Goal: Task Accomplishment & Management: Manage account settings

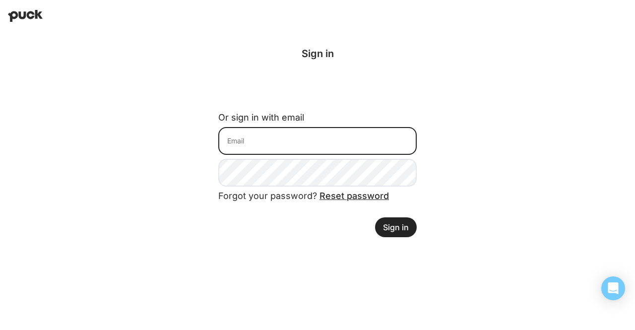
click at [252, 139] on input at bounding box center [317, 141] width 198 height 28
click at [263, 146] on input "ilana.ettinger@gmail.com" at bounding box center [317, 141] width 198 height 28
type input "ilana@northbridgeops.com"
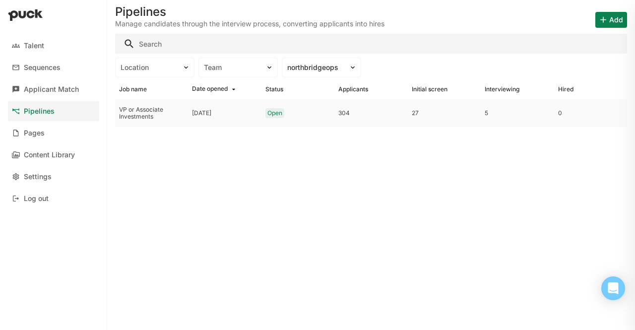
click at [190, 120] on div "[DATE]" at bounding box center [224, 113] width 73 height 28
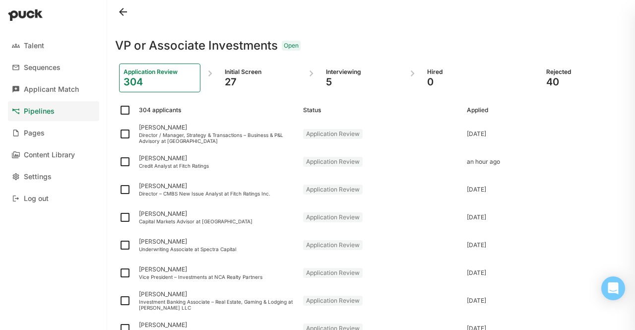
click at [343, 90] on div "Interviewing 5" at bounding box center [361, 77] width 81 height 29
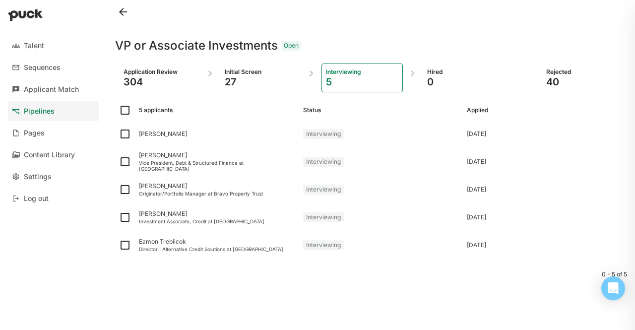
click at [230, 74] on div "Initial Screen" at bounding box center [261, 72] width 72 height 8
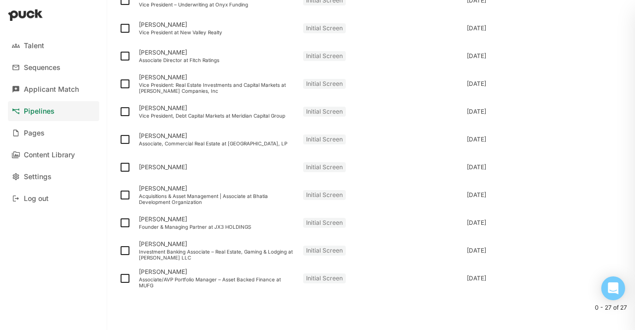
scroll to position [592, 0]
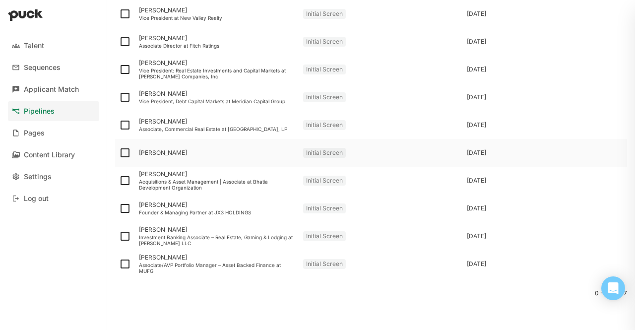
click at [118, 148] on div at bounding box center [125, 153] width 20 height 28
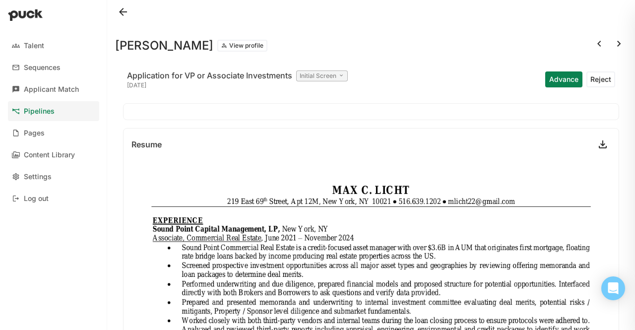
click at [229, 42] on button "View profile" at bounding box center [242, 46] width 50 height 12
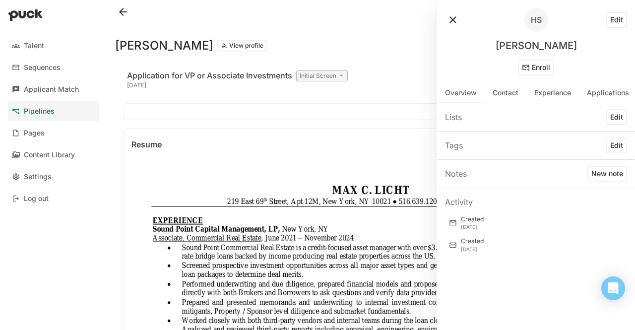
click at [605, 12] on div "Edit" at bounding box center [587, 20] width 79 height 16
click at [609, 16] on button "Edit" at bounding box center [616, 20] width 21 height 16
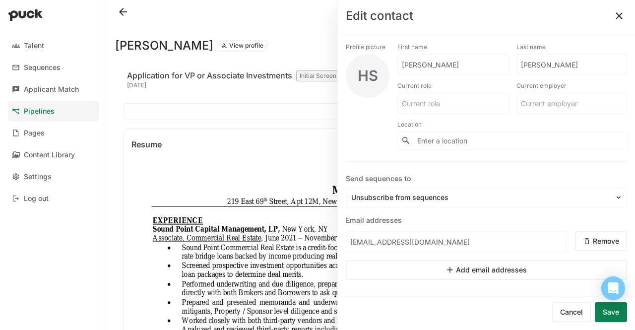
click at [402, 65] on input "[PERSON_NAME]" at bounding box center [453, 65] width 110 height 20
click at [402, 65] on input "[PERSON_NAME]" at bounding box center [447, 65] width 98 height 20
type input "Max"
type input "Licht"
click at [595, 242] on button "Remove" at bounding box center [601, 241] width 52 height 20
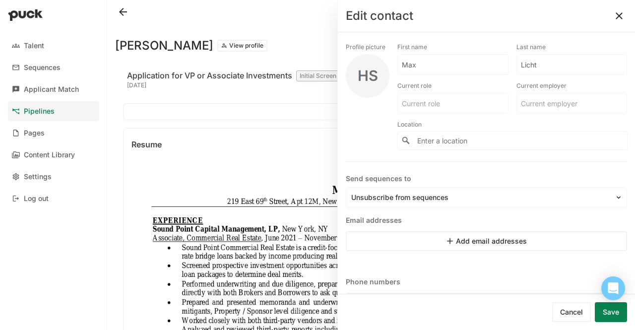
click at [608, 306] on button "Save" at bounding box center [610, 312] width 32 height 20
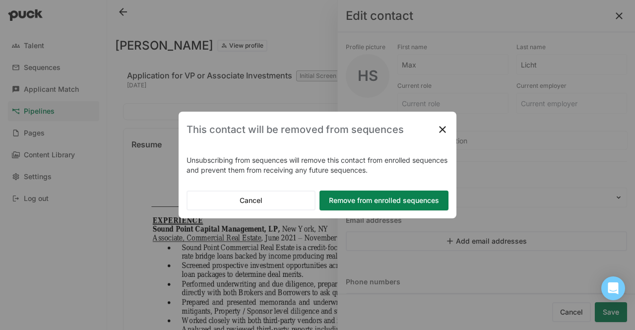
click at [368, 202] on button "Remove from enrolled sequences" at bounding box center [383, 200] width 129 height 20
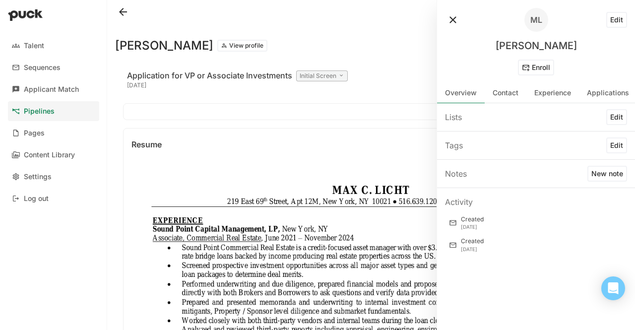
click at [58, 96] on link "Applicant Match" at bounding box center [53, 89] width 91 height 20
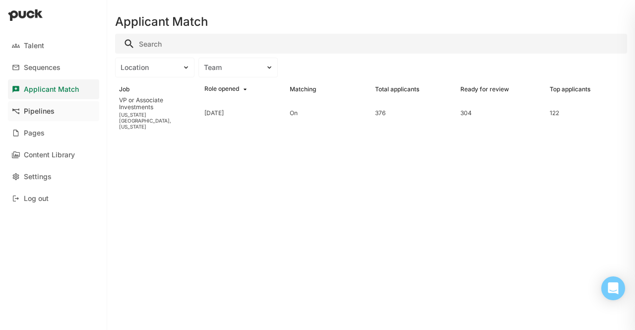
click at [55, 111] on link "Pipelines" at bounding box center [53, 111] width 91 height 20
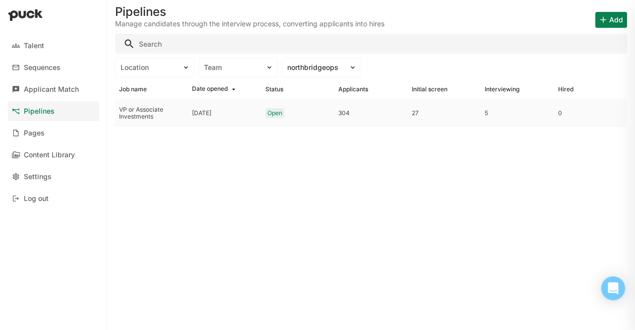
click at [152, 114] on div "VP or Associate Investments" at bounding box center [151, 113] width 65 height 14
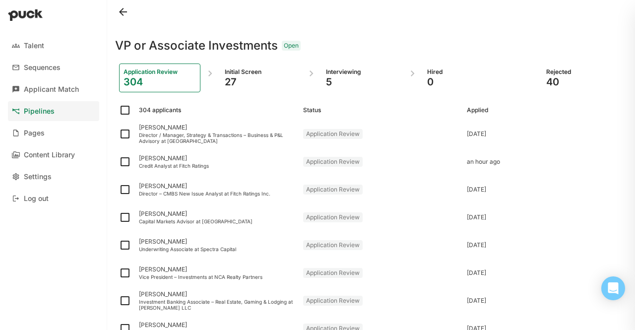
click at [240, 95] on div "Application Review 304 Initial Screen 27 Interviewing 5 Hired 0 Rejected 40" at bounding box center [371, 78] width 512 height 45
click at [236, 74] on div "Initial Screen" at bounding box center [261, 72] width 72 height 8
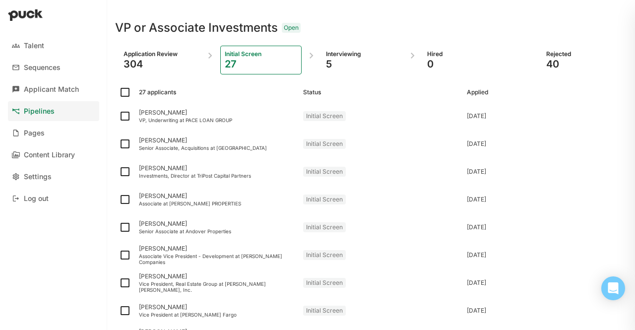
scroll to position [17, 0]
click at [135, 60] on div "304" at bounding box center [159, 65] width 72 height 12
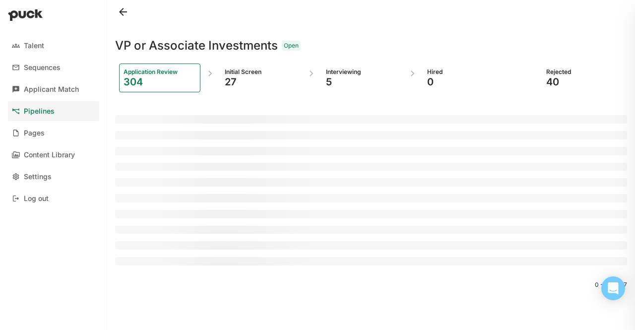
scroll to position [0, 0]
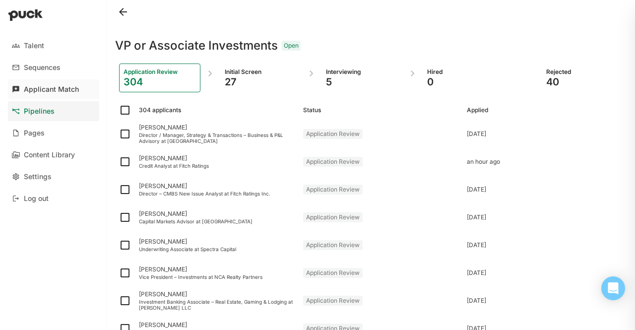
click at [58, 85] on div "Applicant Match" at bounding box center [51, 89] width 55 height 8
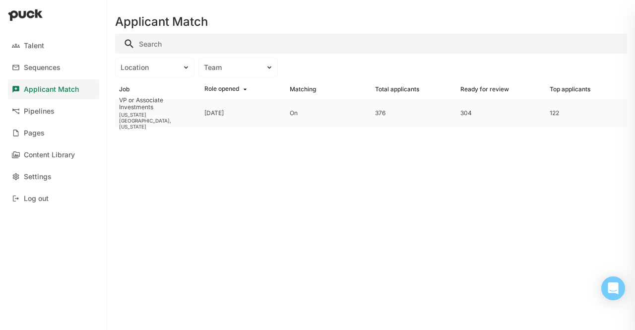
click at [162, 111] on div "VP or Associate Investments" at bounding box center [157, 104] width 77 height 14
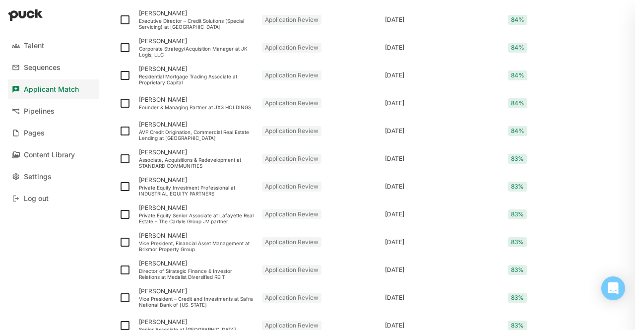
scroll to position [1306, 0]
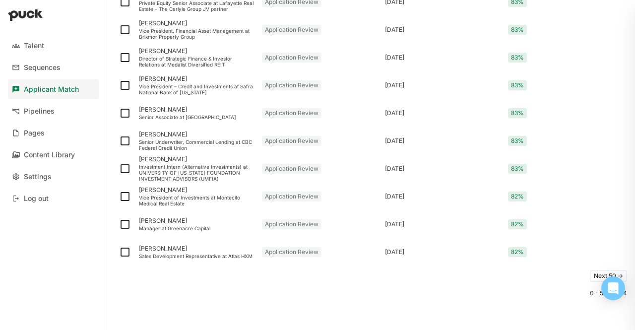
click at [589, 270] on button "Next 50 ->" at bounding box center [607, 276] width 37 height 12
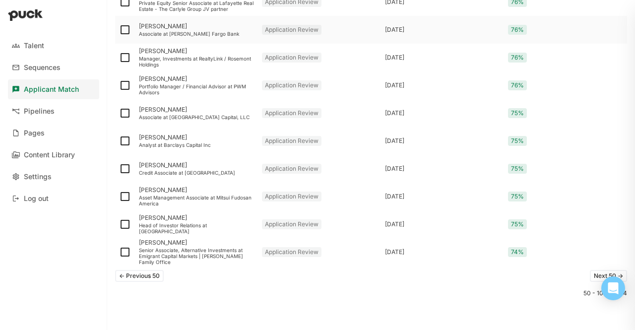
scroll to position [692, 0]
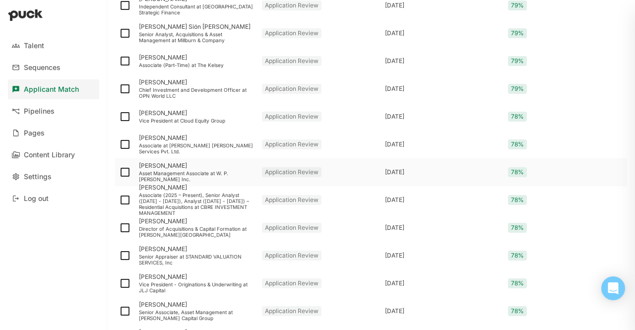
click at [153, 174] on div "Asset Management Associate at W. P. [PERSON_NAME] Inc." at bounding box center [196, 176] width 115 height 12
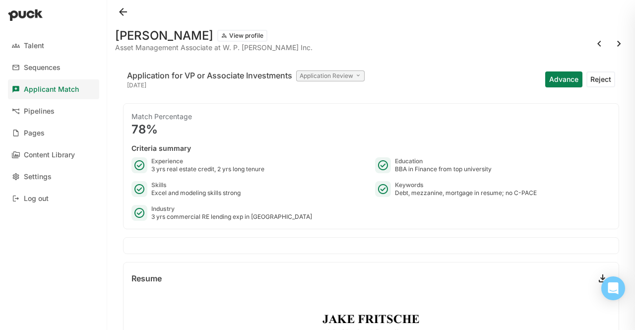
click at [560, 76] on button "Advance" at bounding box center [563, 79] width 37 height 16
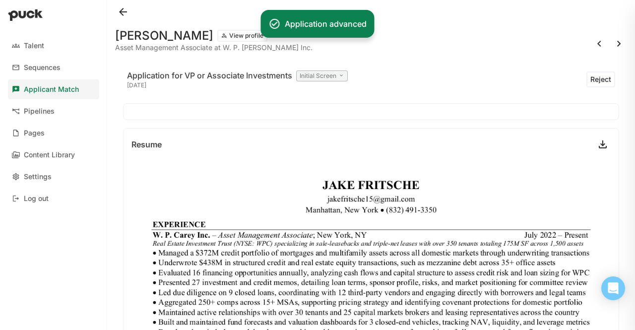
click at [325, 68] on div "Application for VP or Associate Investments Initial Screen 3 days ago Reject" at bounding box center [371, 79] width 496 height 32
click at [325, 70] on div "Initial Screen" at bounding box center [322, 75] width 52 height 11
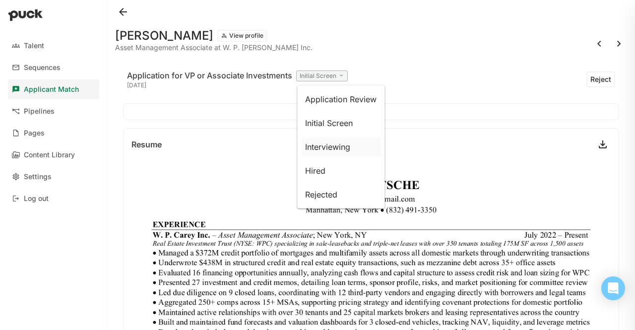
click at [338, 147] on p "Interviewing" at bounding box center [327, 146] width 45 height 11
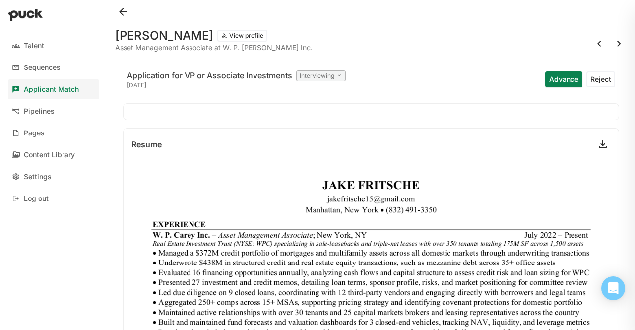
click at [549, 75] on button "Advance" at bounding box center [563, 79] width 37 height 16
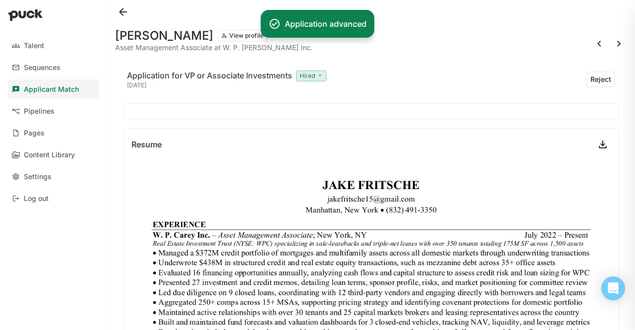
click at [296, 78] on div "Application for VP or Associate Investments Hired" at bounding box center [226, 75] width 199 height 12
click at [306, 80] on div "Hired" at bounding box center [311, 75] width 30 height 11
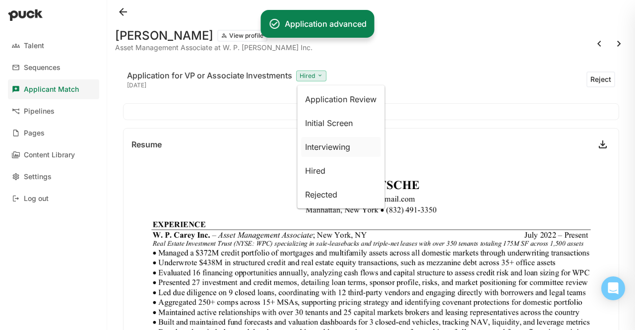
click at [328, 149] on p "Interviewing" at bounding box center [327, 146] width 45 height 11
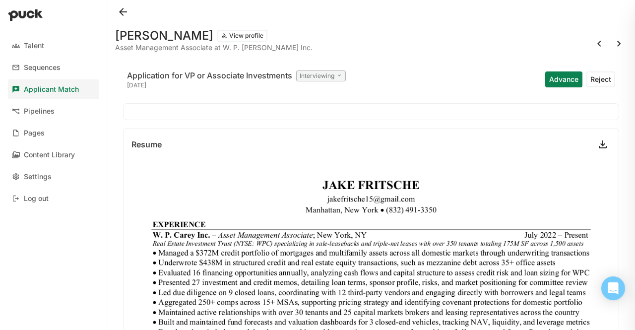
click at [240, 134] on div "Resume" at bounding box center [370, 144] width 495 height 32
click at [118, 6] on button at bounding box center [123, 12] width 16 height 16
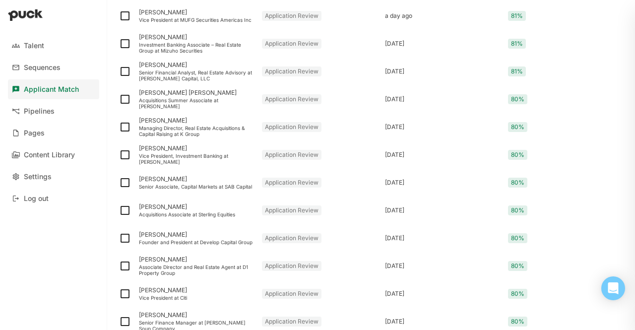
scroll to position [238, 0]
click at [126, 96] on img at bounding box center [125, 98] width 12 height 12
click at [119, 98] on input "checkbox" at bounding box center [118, 98] width 0 height 0
checkbox input "true"
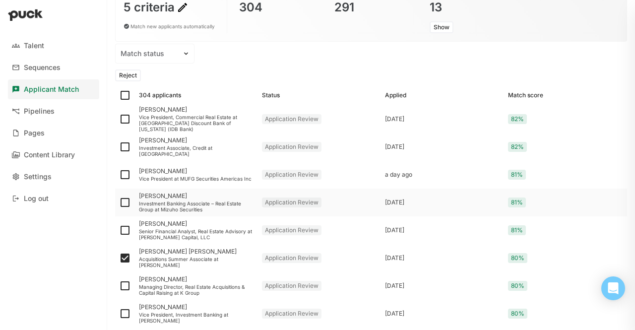
scroll to position [100, 0]
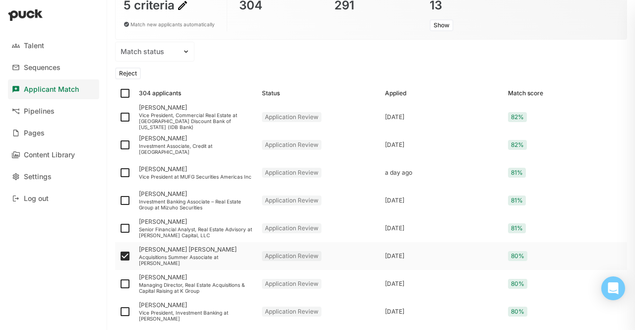
click at [162, 268] on div "Griffin Smilow Acquisitions Summer Associate at Lubert-Adler" at bounding box center [196, 256] width 123 height 28
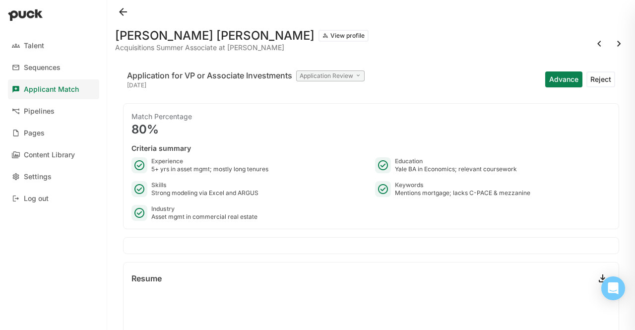
click at [558, 76] on button "Advance" at bounding box center [563, 79] width 37 height 16
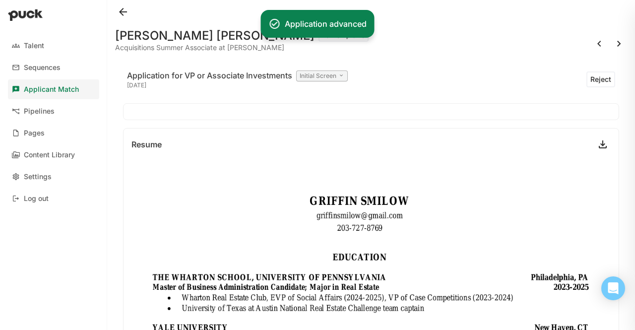
click at [322, 73] on div "Initial Screen" at bounding box center [322, 75] width 52 height 11
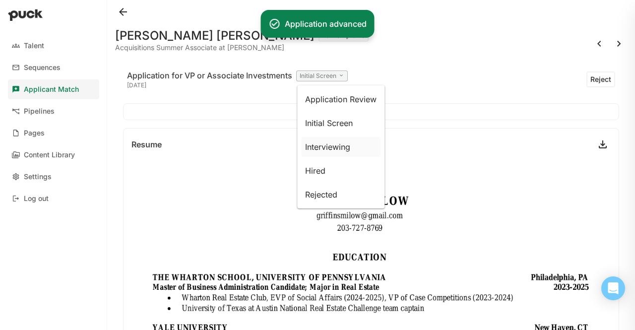
click at [321, 150] on p "Interviewing" at bounding box center [327, 146] width 45 height 11
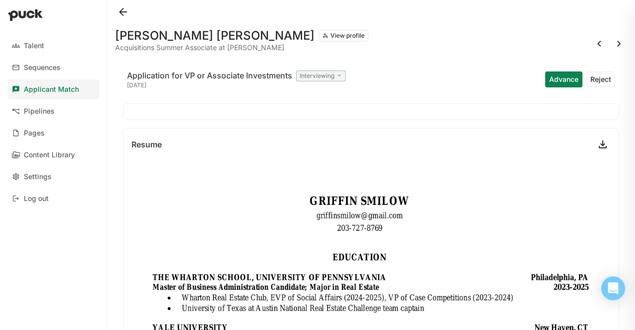
click at [121, 8] on button at bounding box center [123, 12] width 16 height 16
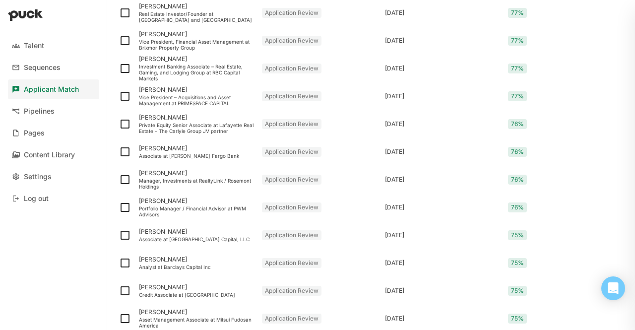
scroll to position [1326, 0]
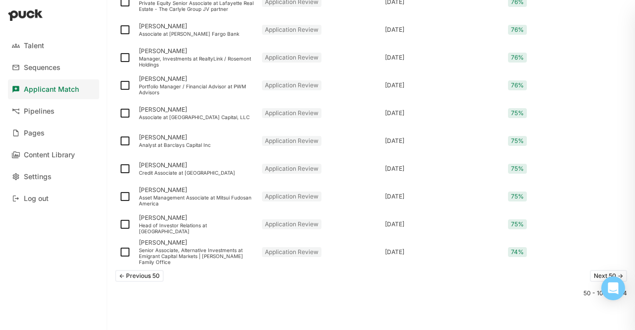
click at [589, 272] on button "Next 50 ->" at bounding box center [607, 276] width 37 height 12
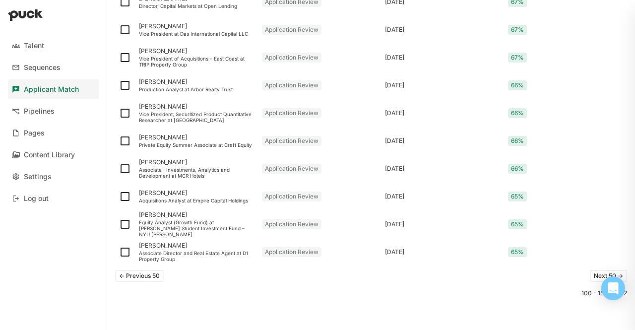
click at [597, 274] on button "Next 50 ->" at bounding box center [607, 276] width 37 height 12
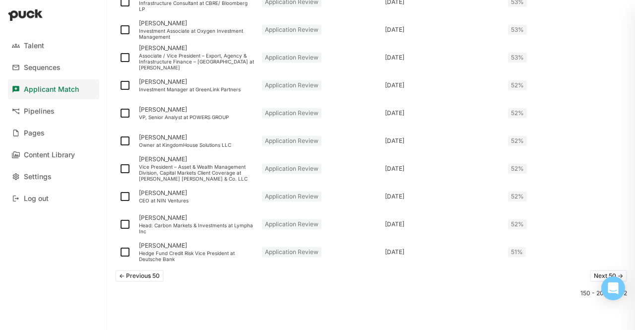
click at [596, 278] on button "Next 50 ->" at bounding box center [607, 276] width 37 height 12
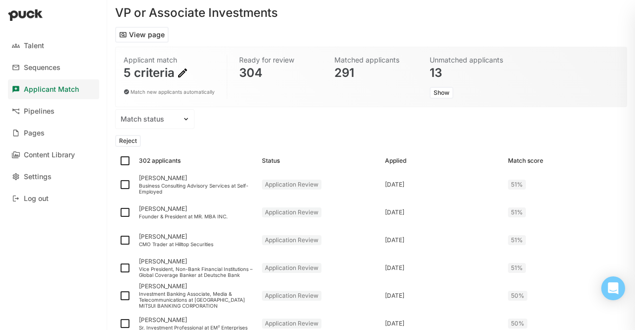
scroll to position [0, 0]
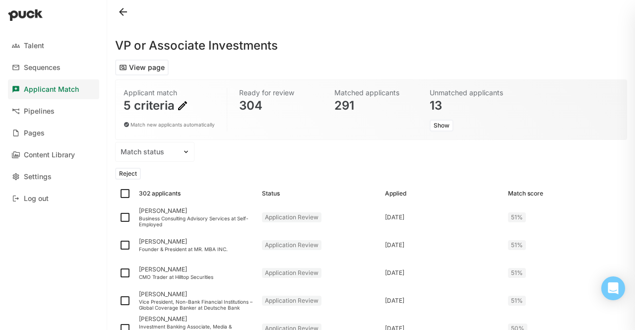
click at [126, 9] on button at bounding box center [123, 12] width 16 height 16
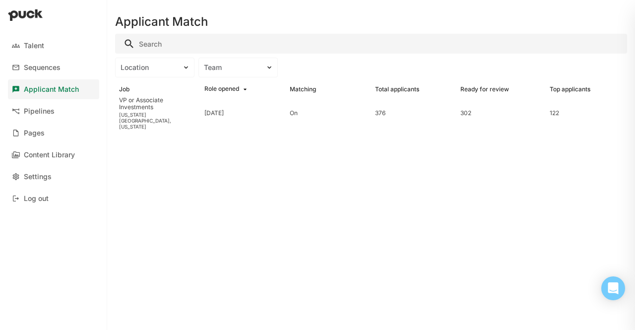
click at [146, 41] on input "Search" at bounding box center [371, 44] width 512 height 20
type input "jacob"
click at [53, 67] on div "Sequences" at bounding box center [42, 67] width 37 height 8
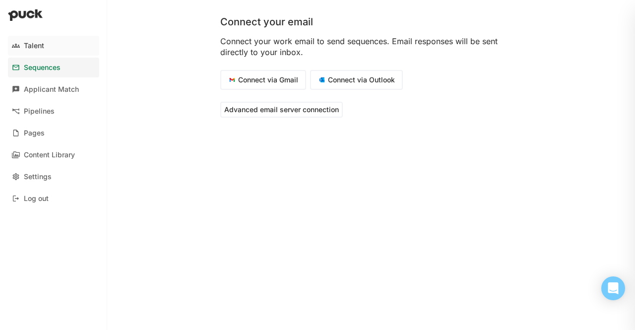
click at [45, 52] on link "Talent" at bounding box center [53, 46] width 91 height 20
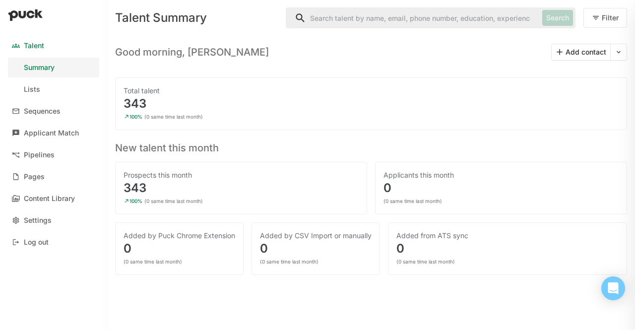
click at [312, 20] on input "Search" at bounding box center [412, 18] width 252 height 20
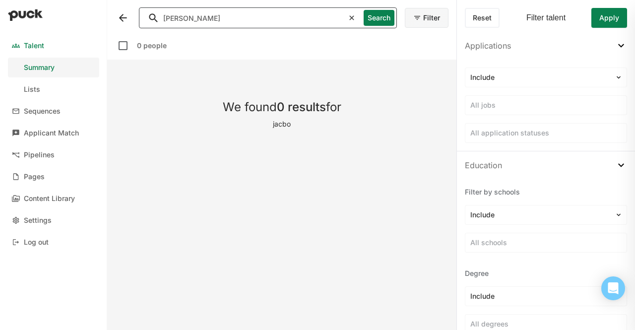
type input "jacob"
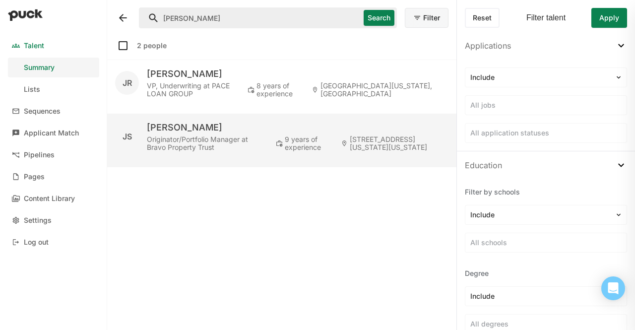
click at [178, 142] on div "Originator/Portfolio Manager at Bravo Property Trust" at bounding box center [207, 143] width 121 height 16
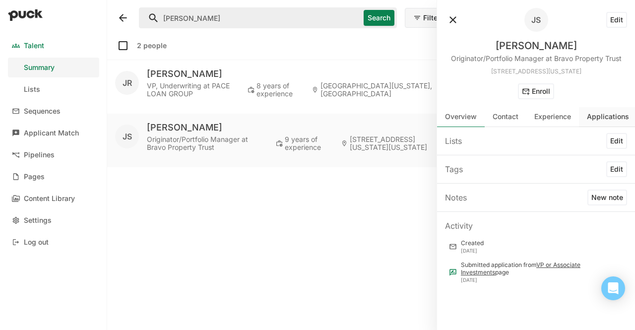
click at [603, 125] on div "Applications" at bounding box center [608, 117] width 58 height 20
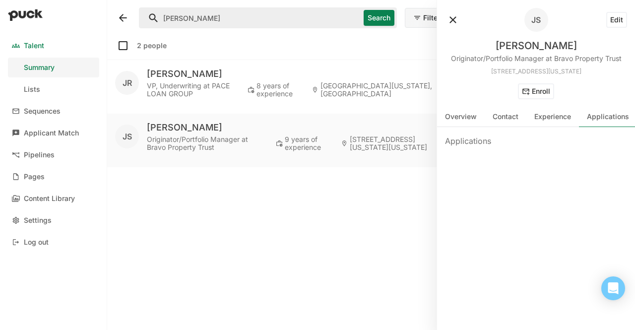
click at [597, 113] on div "Applications" at bounding box center [607, 117] width 42 height 8
click at [479, 168] on div "Applications" at bounding box center [536, 228] width 198 height 203
click at [553, 121] on div "Experience" at bounding box center [552, 117] width 53 height 20
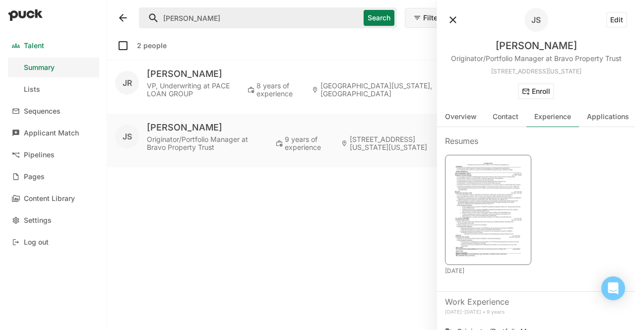
click at [504, 173] on img at bounding box center [487, 208] width 73 height 95
click at [282, 178] on div "2 people JR Jacob Roth VP, Underwriting at PACE LOAN GROUP 8 years of experienc…" at bounding box center [281, 179] width 333 height 286
click at [171, 134] on div "Jacob Savitt Originator/Portfolio Manager at Bravo Property Trust 9 years of ex…" at bounding box center [297, 136] width 301 height 30
click at [131, 128] on div at bounding box center [127, 136] width 24 height 24
click at [451, 119] on div "Overview" at bounding box center [461, 117] width 32 height 8
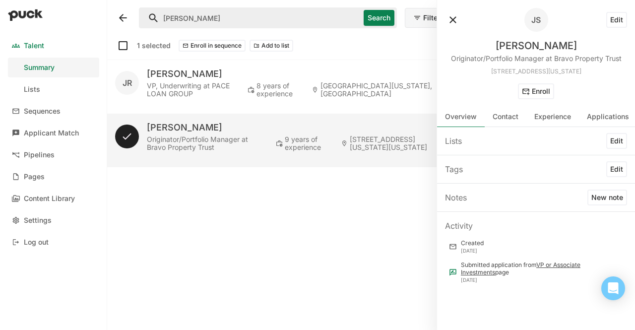
click at [611, 141] on button "Edit" at bounding box center [616, 141] width 21 height 16
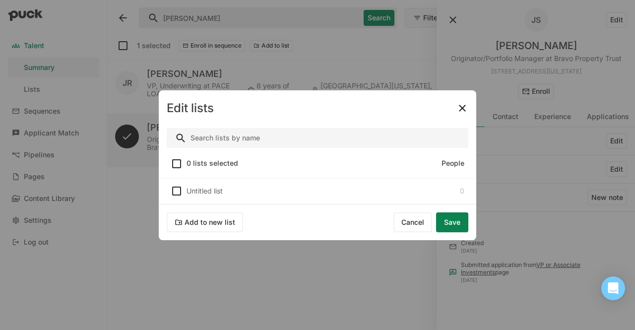
click at [415, 215] on button "Cancel" at bounding box center [412, 222] width 39 height 20
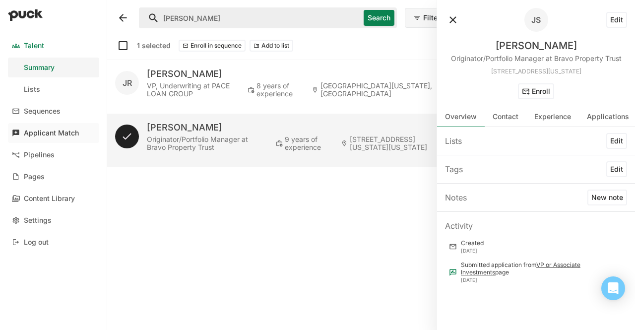
click at [37, 136] on div "Applicant Match" at bounding box center [51, 133] width 55 height 8
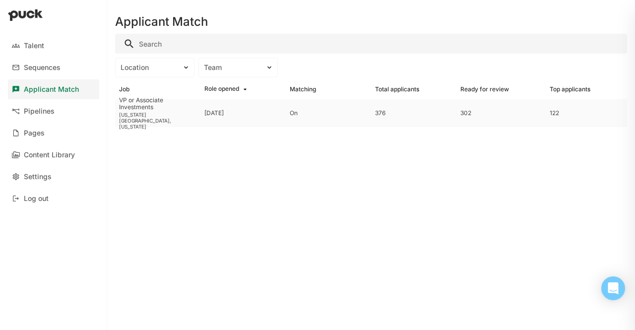
click at [167, 109] on div "VP or Associate Investments" at bounding box center [157, 104] width 77 height 14
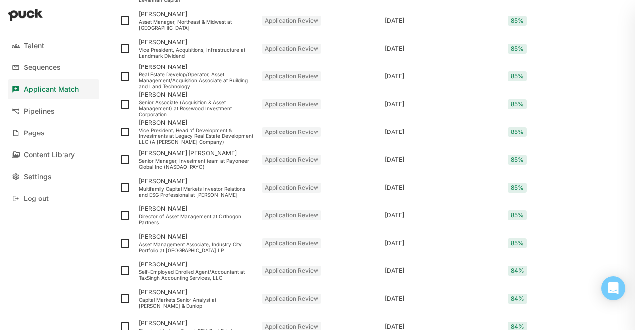
scroll to position [1306, 0]
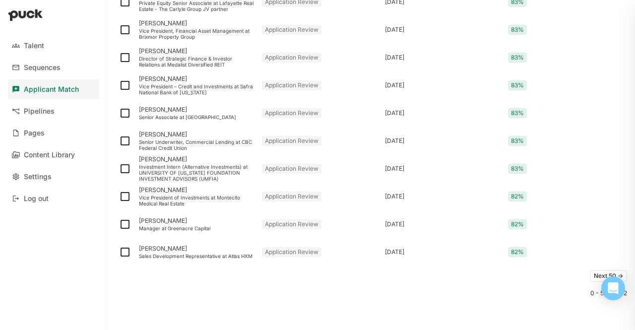
click at [595, 279] on button "Next 50 ->" at bounding box center [607, 276] width 37 height 12
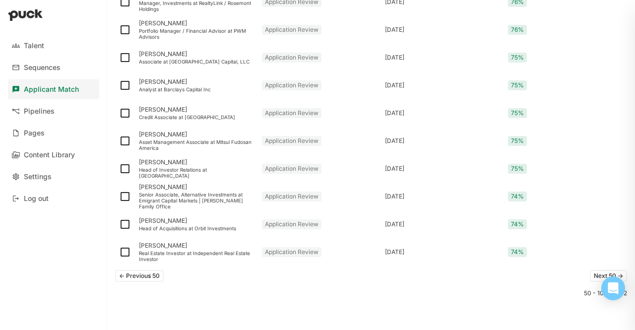
click at [592, 272] on button "Next 50 ->" at bounding box center [607, 276] width 37 height 12
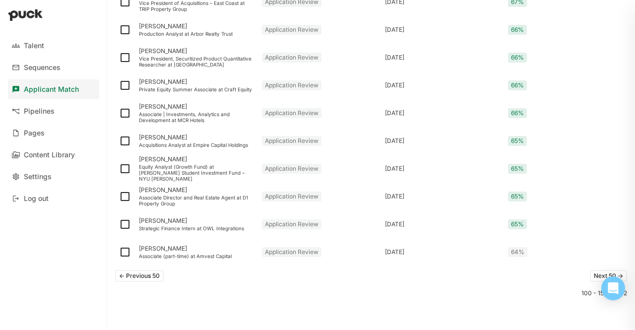
click at [589, 274] on button "Next 50 ->" at bounding box center [607, 276] width 37 height 12
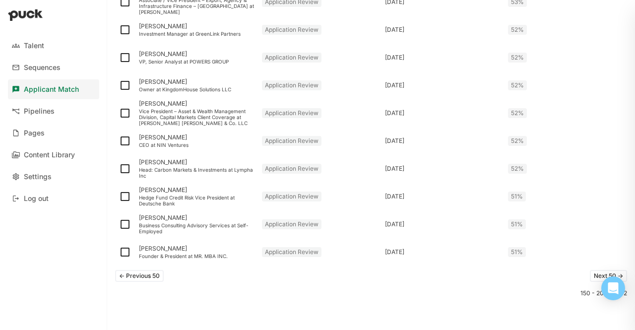
click at [589, 273] on button "Next 50 ->" at bounding box center [607, 276] width 37 height 12
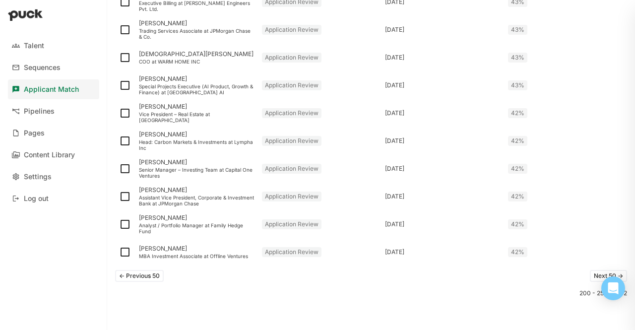
click at [589, 280] on button "Next 50 ->" at bounding box center [607, 276] width 37 height 12
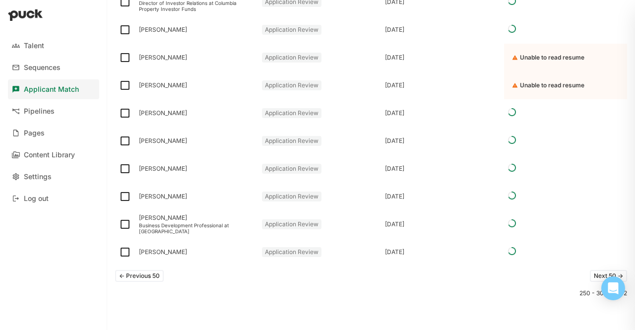
click at [588, 282] on div "<- Previous 50 Next 50 ->" at bounding box center [371, 276] width 512 height 20
click at [589, 280] on button "Next 50 ->" at bounding box center [607, 276] width 37 height 12
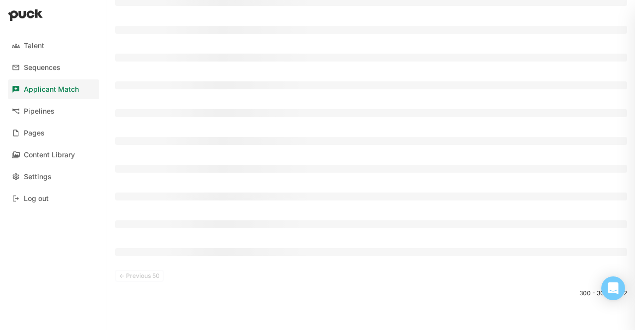
scroll to position [0, 0]
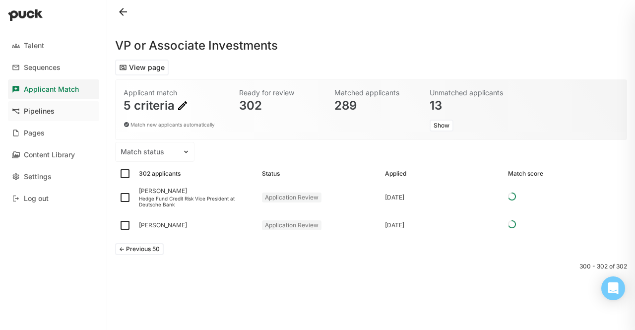
click at [45, 111] on div "Pipelines" at bounding box center [39, 111] width 31 height 8
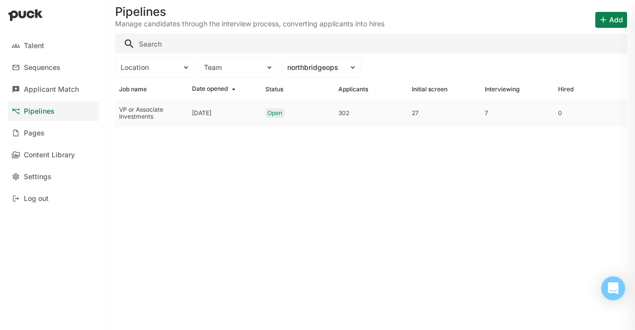
click at [153, 118] on div "VP or Associate Investments" at bounding box center [151, 113] width 65 height 14
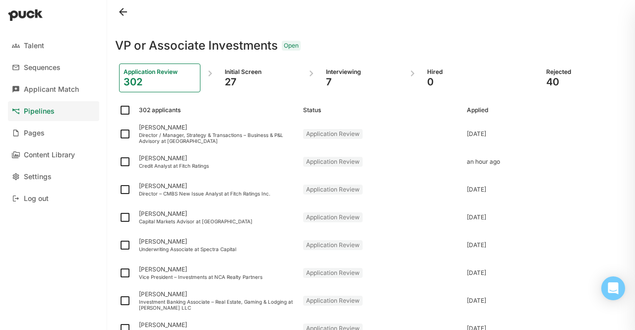
click at [228, 77] on div "27" at bounding box center [261, 82] width 72 height 12
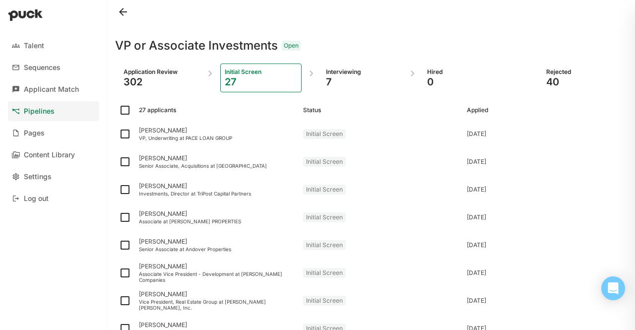
click at [333, 91] on div "Interviewing 7" at bounding box center [361, 77] width 81 height 29
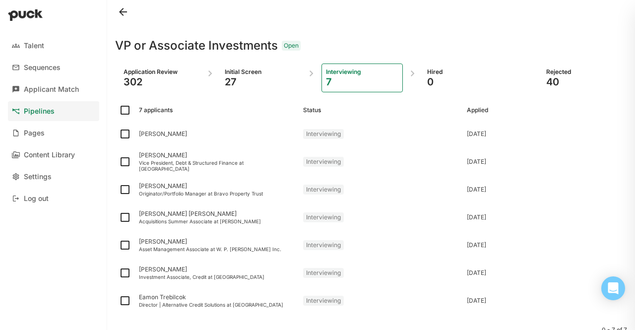
click at [333, 86] on div "7" at bounding box center [362, 82] width 72 height 12
click at [157, 141] on div "[PERSON_NAME]" at bounding box center [217, 134] width 164 height 28
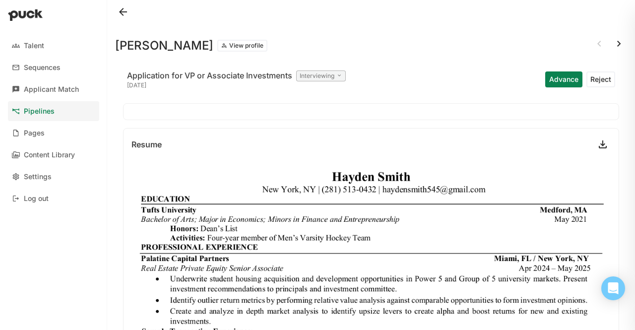
click at [217, 49] on button "View profile" at bounding box center [242, 46] width 50 height 12
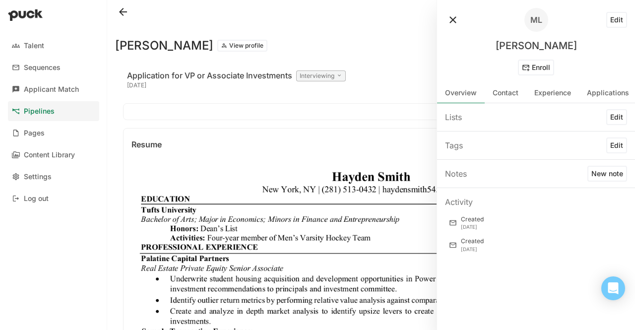
click at [615, 31] on div "ML Edit" at bounding box center [536, 20] width 182 height 24
click at [613, 21] on button "Edit" at bounding box center [616, 20] width 21 height 16
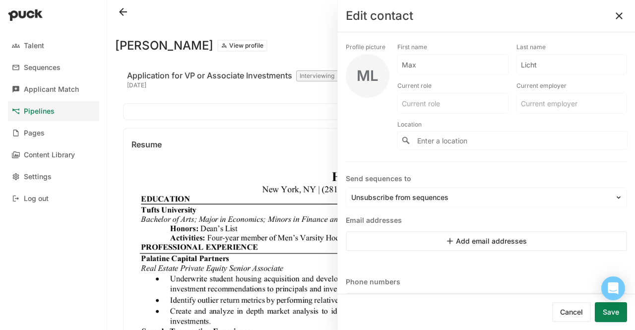
click at [418, 66] on input "Max" at bounding box center [453, 65] width 110 height 20
click at [418, 66] on input "Max" at bounding box center [447, 65] width 98 height 20
type input "[PERSON_NAME]"
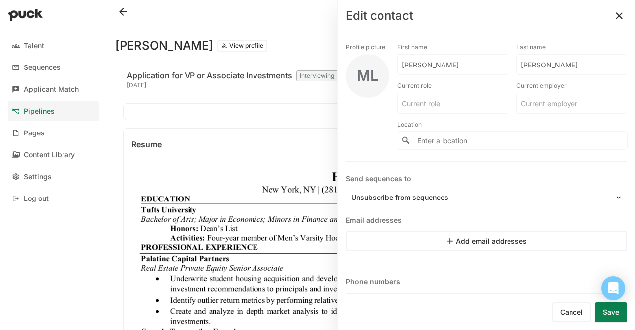
click at [607, 306] on button "Save" at bounding box center [610, 312] width 32 height 20
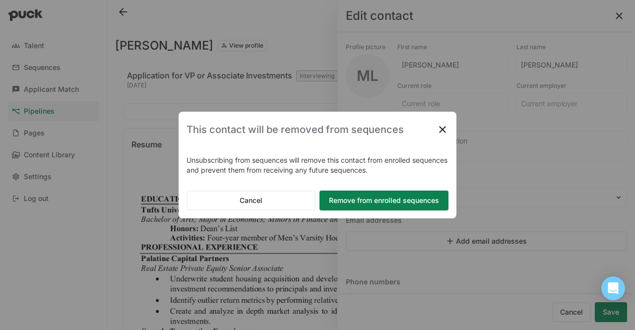
click at [330, 194] on button "Remove from enrolled sequences" at bounding box center [383, 200] width 129 height 20
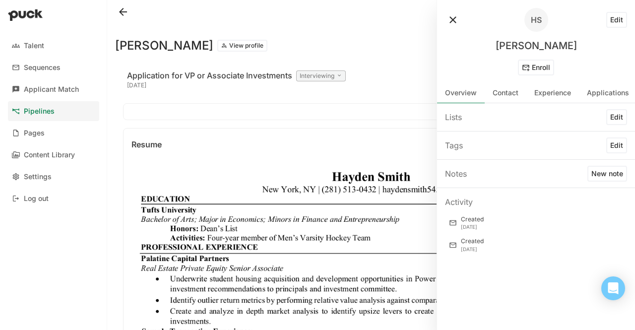
click at [120, 12] on button at bounding box center [123, 12] width 16 height 16
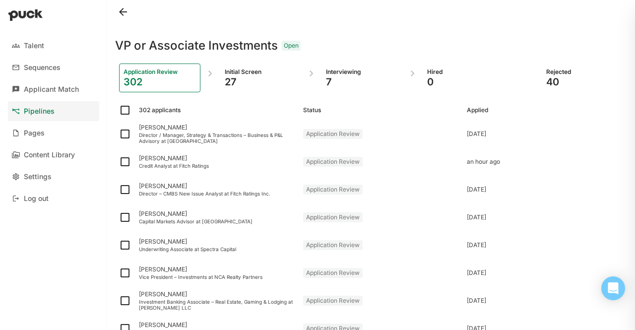
click at [236, 61] on div "Application Review 302 Initial Screen 27 Interviewing 7 Hired 0 Rejected 40" at bounding box center [371, 78] width 512 height 45
click at [336, 85] on div "7" at bounding box center [362, 82] width 72 height 12
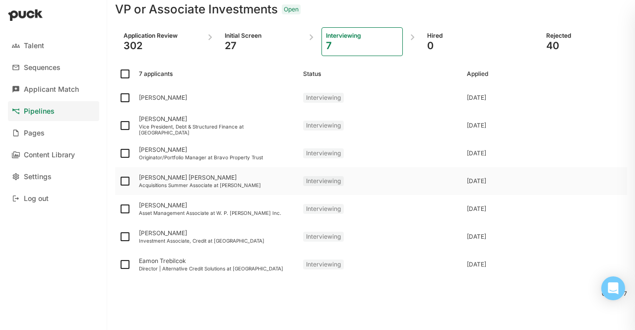
scroll to position [37, 0]
click at [163, 147] on div "[PERSON_NAME]" at bounding box center [217, 149] width 156 height 7
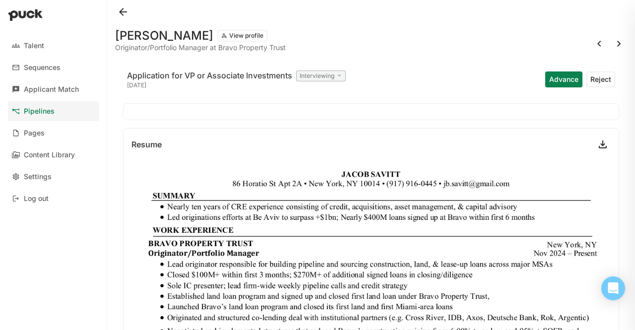
click at [127, 7] on button at bounding box center [123, 12] width 16 height 16
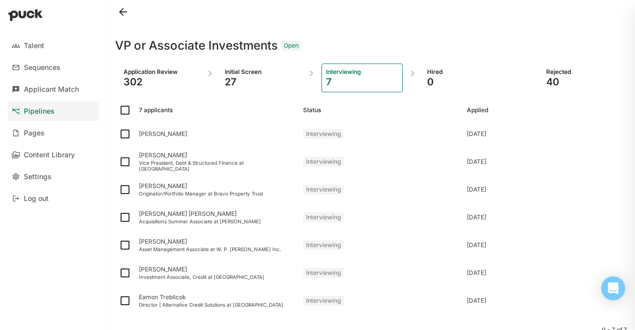
click at [237, 79] on div "27" at bounding box center [261, 82] width 72 height 12
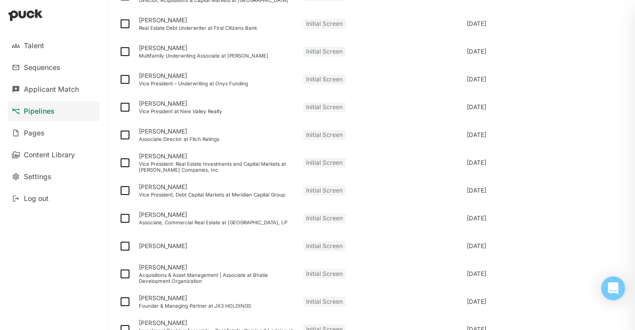
scroll to position [592, 0]
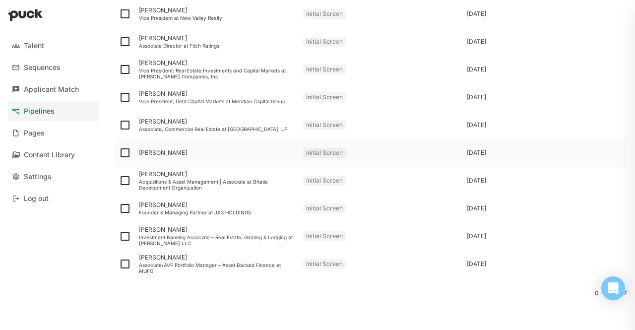
click at [160, 152] on div "[PERSON_NAME]" at bounding box center [217, 152] width 156 height 7
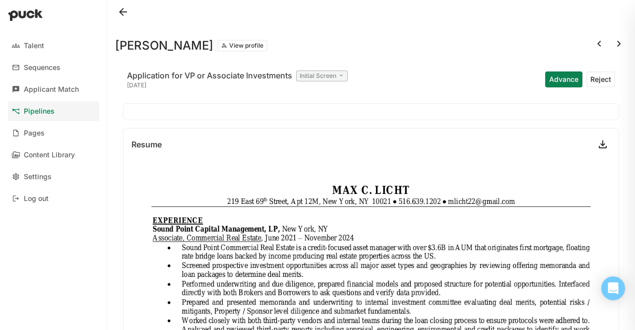
click at [227, 45] on button "View profile" at bounding box center [242, 46] width 50 height 12
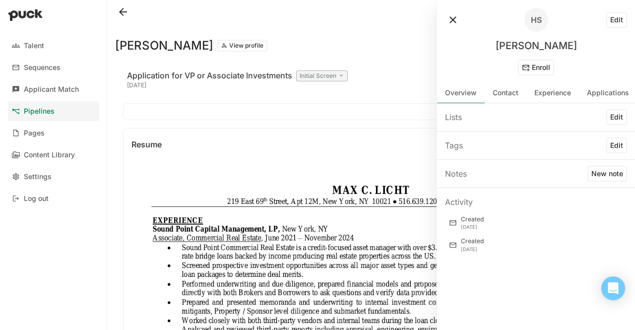
click at [610, 21] on button "Edit" at bounding box center [616, 20] width 21 height 16
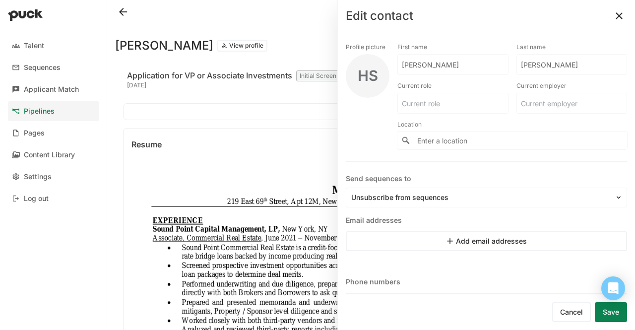
click at [423, 66] on input "[PERSON_NAME]" at bounding box center [453, 65] width 110 height 20
click at [423, 66] on input "[PERSON_NAME]" at bounding box center [447, 65] width 98 height 20
type input "Max"
type input "Licht"
click at [611, 307] on button "Save" at bounding box center [610, 312] width 32 height 20
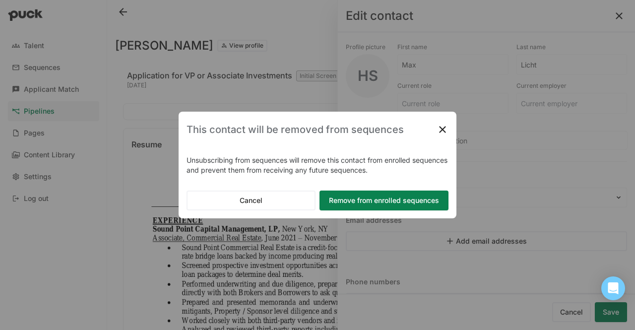
click at [369, 201] on button "Remove from enrolled sequences" at bounding box center [383, 200] width 129 height 20
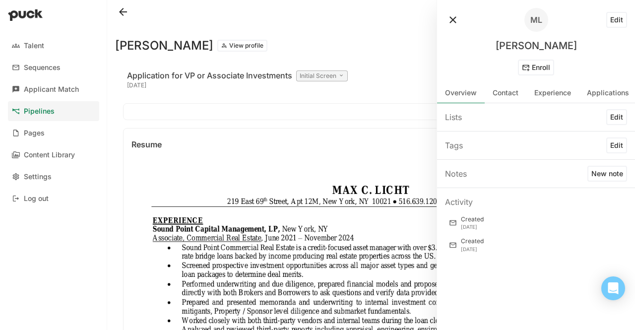
click at [441, 23] on div "ML Edit [PERSON_NAME] Enroll" at bounding box center [536, 41] width 198 height 83
click at [456, 20] on button at bounding box center [453, 20] width 16 height 16
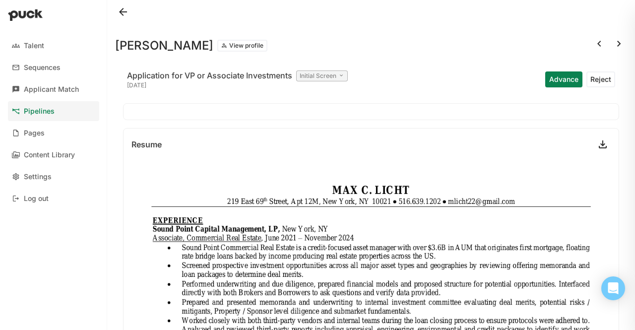
click at [128, 8] on button at bounding box center [123, 12] width 16 height 16
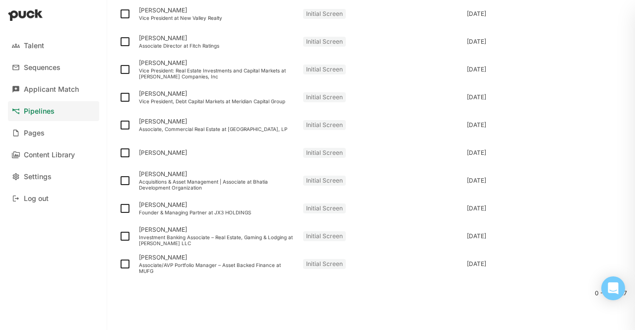
scroll to position [592, 0]
click at [253, 221] on div "[PERSON_NAME] Founder & Managing Partner at JX3 HOLDINGS" at bounding box center [217, 208] width 164 height 28
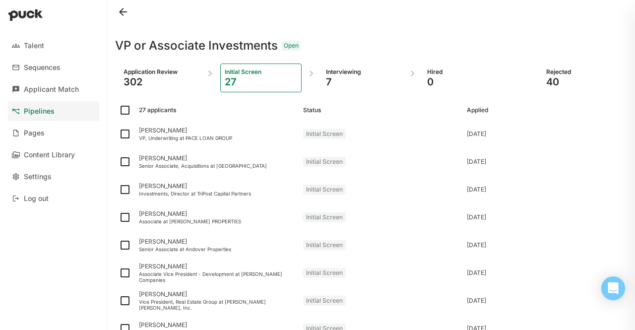
click at [345, 83] on div "7" at bounding box center [362, 82] width 72 height 12
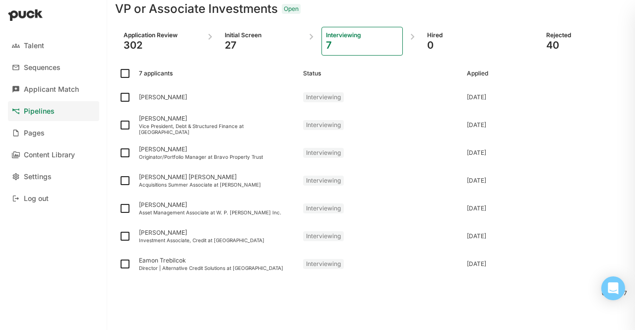
scroll to position [34, 0]
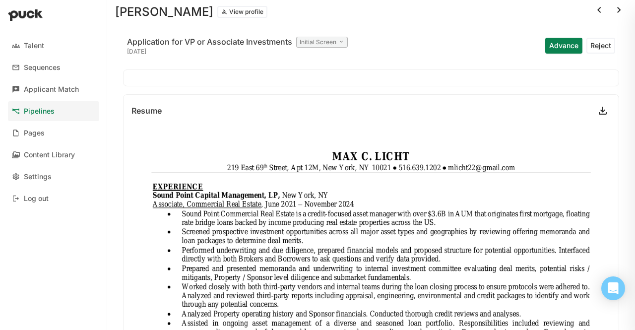
click at [69, 116] on link "Pipelines" at bounding box center [53, 111] width 91 height 20
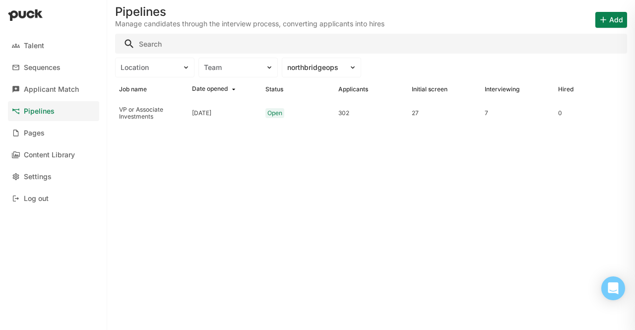
click at [153, 81] on div "Job name Date opened Status Applicants Initial screen Interviewing Hired" at bounding box center [371, 89] width 512 height 20
click at [157, 25] on div "Manage candidates through the interview process, converting applicants into hir…" at bounding box center [249, 24] width 269 height 8
click at [159, 36] on input "Search" at bounding box center [371, 44] width 512 height 20
type input "will [PERSON_NAME]"
click at [56, 109] on link "Pipelines" at bounding box center [53, 111] width 91 height 20
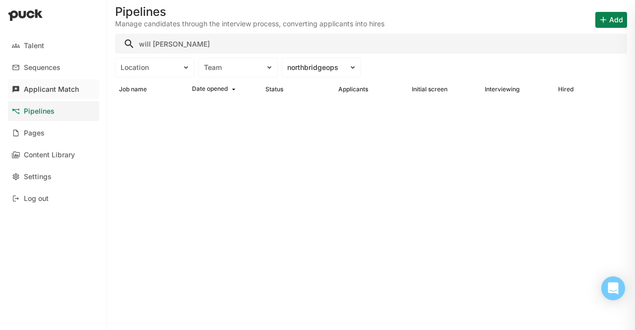
click at [41, 87] on div "Applicant Match" at bounding box center [51, 89] width 55 height 8
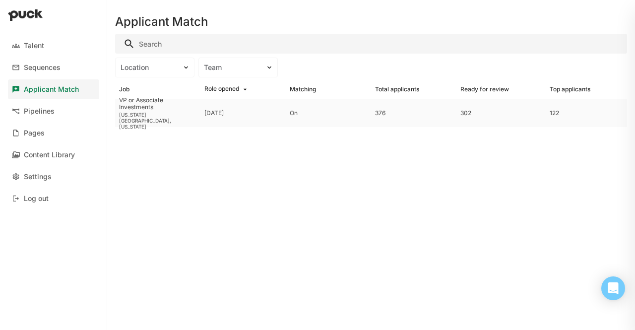
click at [150, 118] on div "[US_STATE][GEOGRAPHIC_DATA], [US_STATE]" at bounding box center [157, 121] width 77 height 18
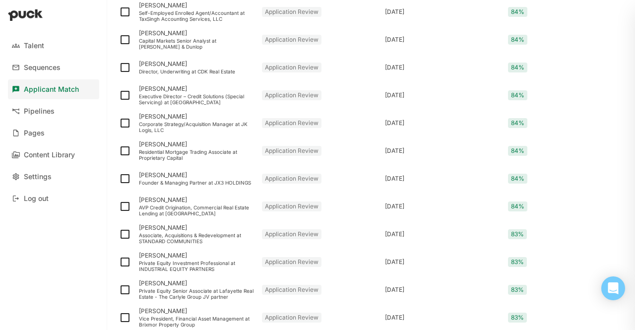
scroll to position [1306, 0]
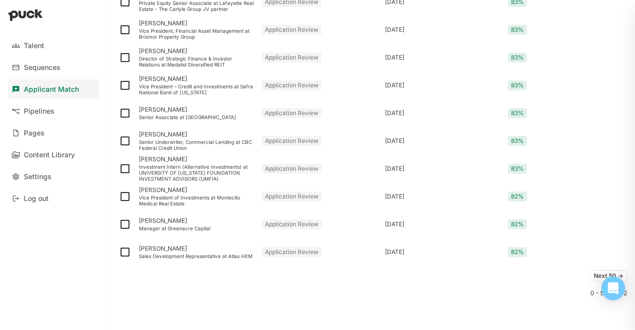
click at [589, 266] on div "Next 50 ->" at bounding box center [371, 276] width 512 height 20
click at [592, 274] on button "Next 50 ->" at bounding box center [607, 276] width 37 height 12
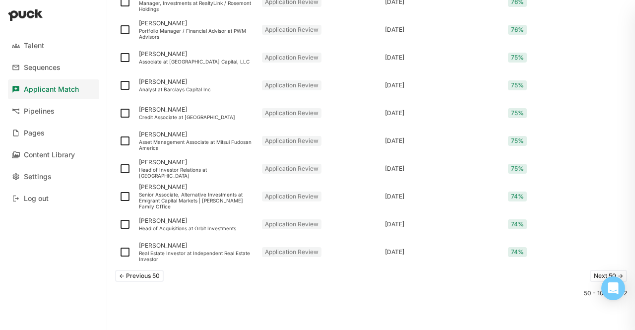
click at [590, 274] on button "Next 50 ->" at bounding box center [607, 276] width 37 height 12
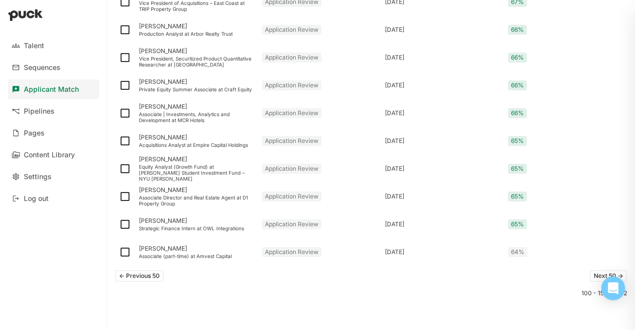
click at [592, 274] on button "Next 50 ->" at bounding box center [607, 276] width 37 height 12
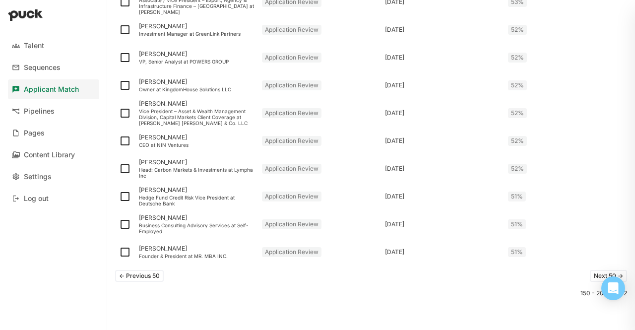
click at [597, 272] on button "Next 50 ->" at bounding box center [607, 276] width 37 height 12
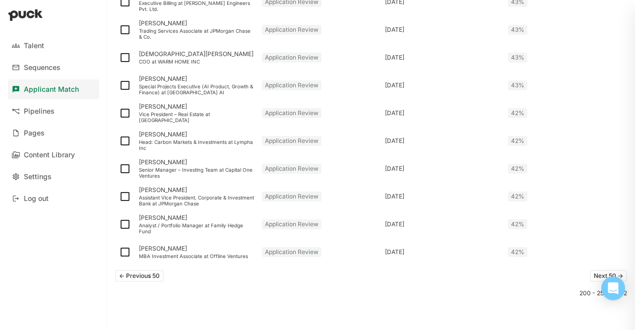
click at [589, 280] on button "Next 50 ->" at bounding box center [607, 276] width 37 height 12
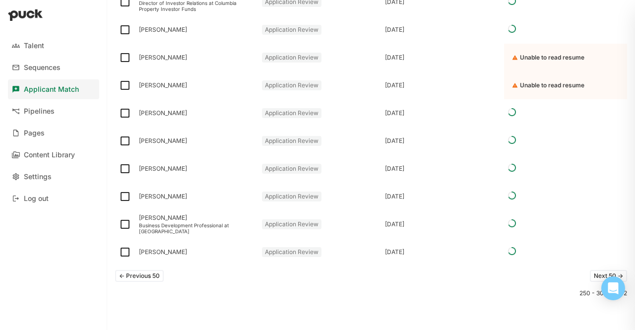
click at [590, 273] on button "Next 50 ->" at bounding box center [607, 276] width 37 height 12
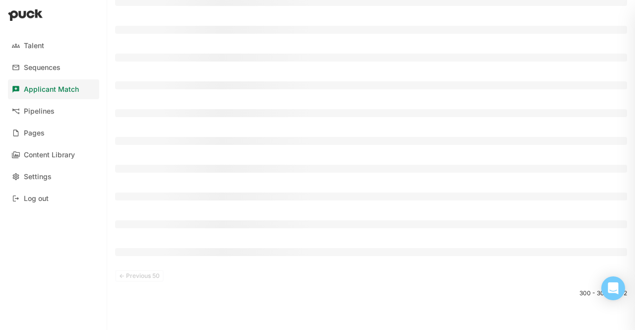
scroll to position [0, 0]
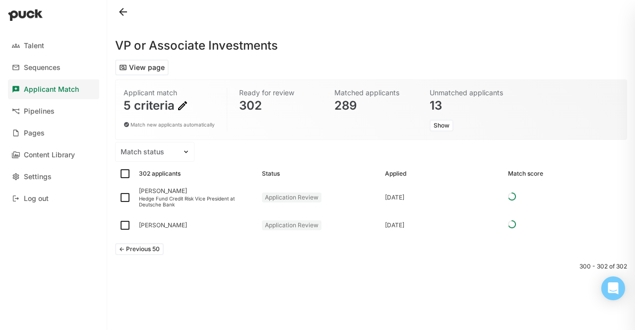
click at [139, 241] on div "<- Previous 50" at bounding box center [371, 249] width 512 height 20
click at [141, 248] on button "<- Previous 50" at bounding box center [139, 249] width 49 height 12
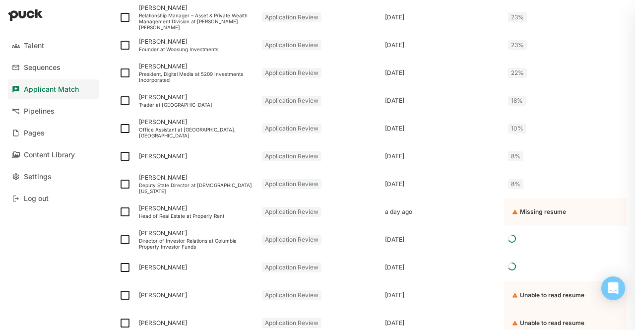
scroll to position [1306, 0]
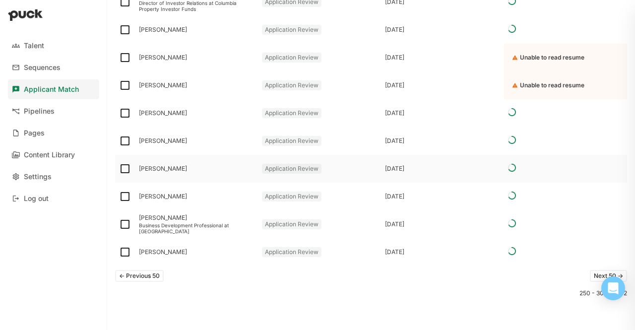
click at [249, 163] on div "[PERSON_NAME]" at bounding box center [196, 169] width 123 height 28
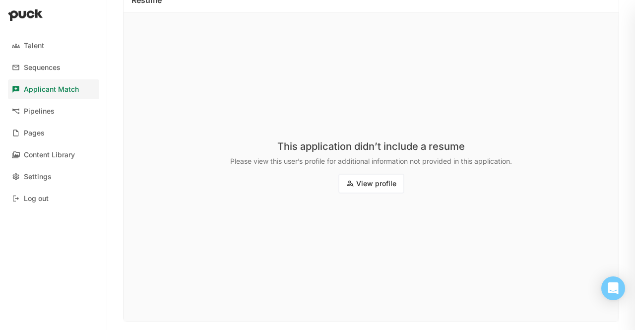
scroll to position [139, 0]
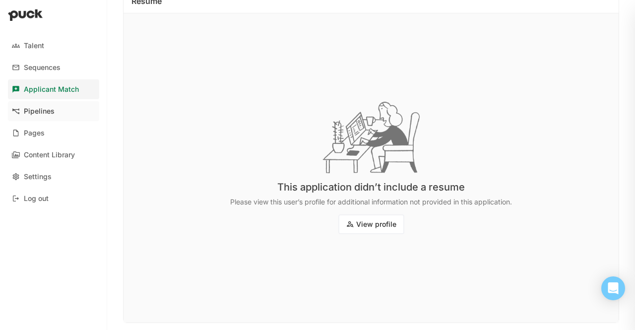
click at [42, 107] on div "Pipelines" at bounding box center [39, 111] width 31 height 8
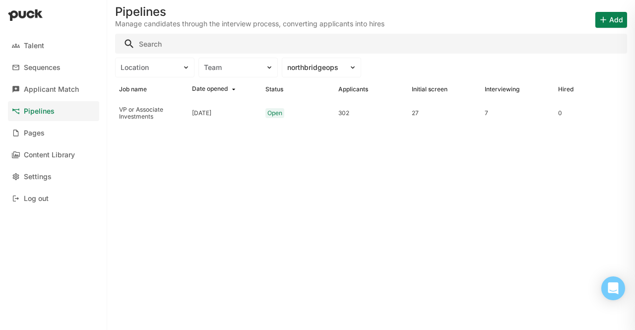
click at [199, 88] on div "Date opened" at bounding box center [210, 89] width 36 height 8
click at [155, 114] on div "VP or Associate Investments" at bounding box center [151, 113] width 65 height 14
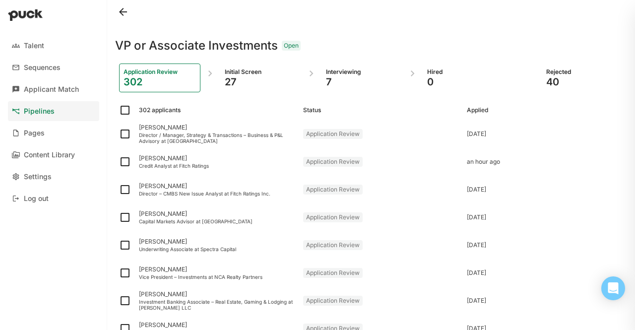
click at [217, 76] on div at bounding box center [210, 77] width 20 height 29
click at [239, 77] on div "27" at bounding box center [261, 82] width 72 height 12
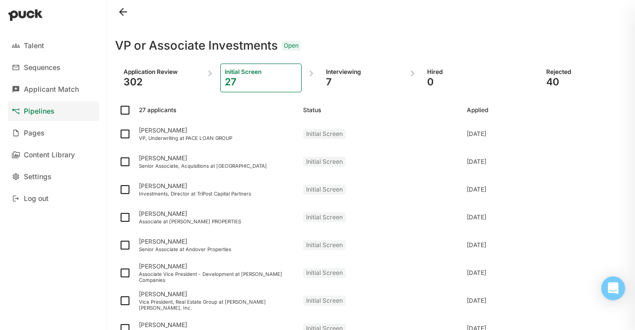
click at [156, 73] on div "Application Review" at bounding box center [159, 72] width 72 height 8
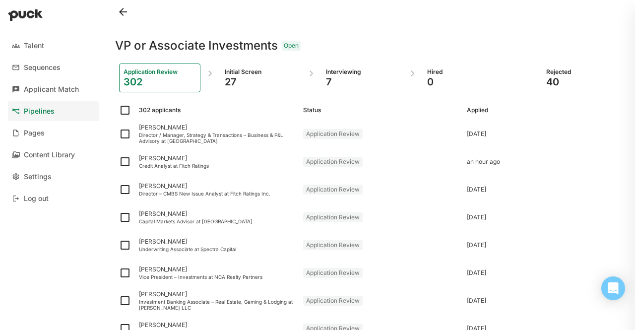
click at [280, 78] on div "27" at bounding box center [261, 82] width 72 height 12
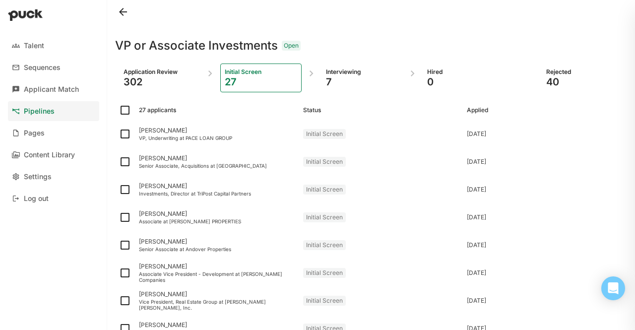
click at [314, 76] on img at bounding box center [311, 73] width 12 height 12
click at [333, 75] on div "Interviewing" at bounding box center [362, 72] width 72 height 8
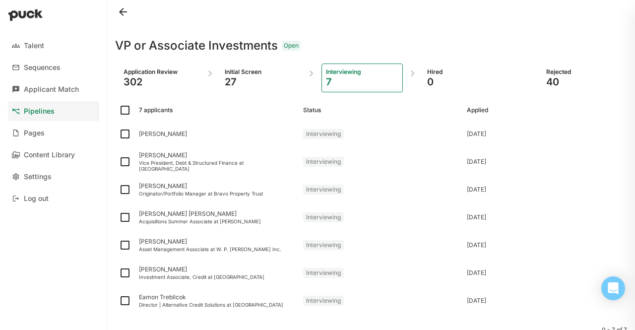
click at [254, 67] on div "Initial Screen 27" at bounding box center [260, 77] width 81 height 29
